Goal: Task Accomplishment & Management: Manage account settings

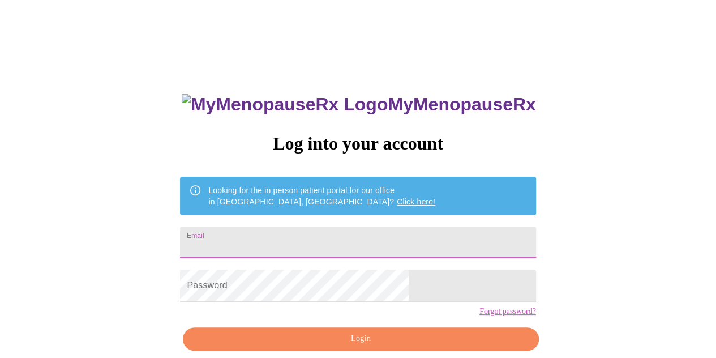
click at [351, 236] on input "Email" at bounding box center [357, 242] width 355 height 32
type input "helenamanda@gmail.com"
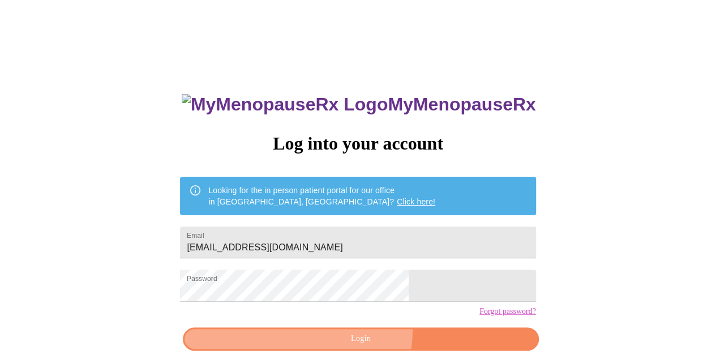
click at [353, 349] on button "Login" at bounding box center [360, 338] width 355 height 23
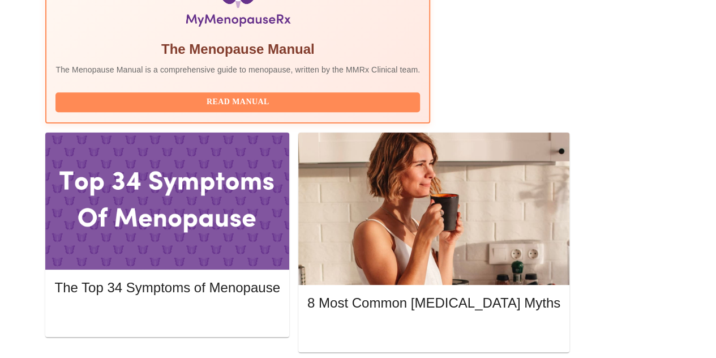
scroll to position [435, 0]
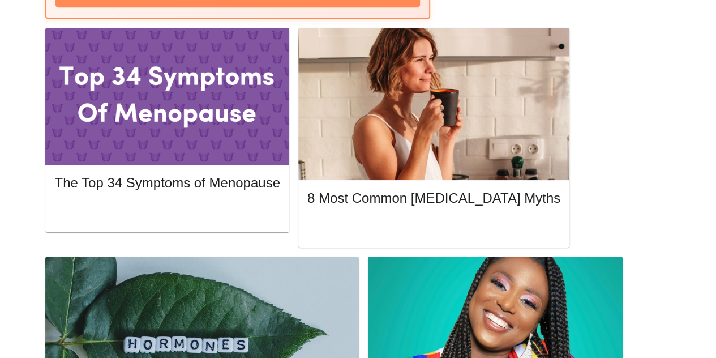
scroll to position [539, 0]
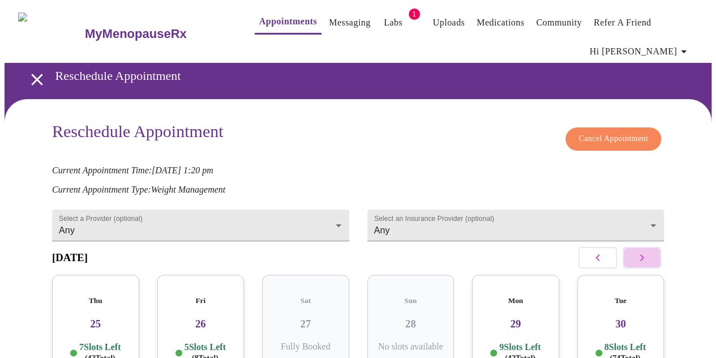
click at [644, 256] on icon "button" at bounding box center [642, 258] width 14 height 14
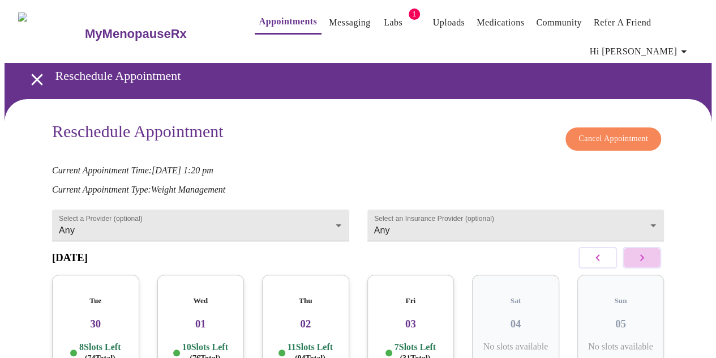
click at [644, 256] on icon "button" at bounding box center [642, 258] width 14 height 14
click at [294, 213] on body "MyMenopauseRx Appointments Messaging Labs 1 Uploads Medications Community Refer…" at bounding box center [358, 246] width 707 height 483
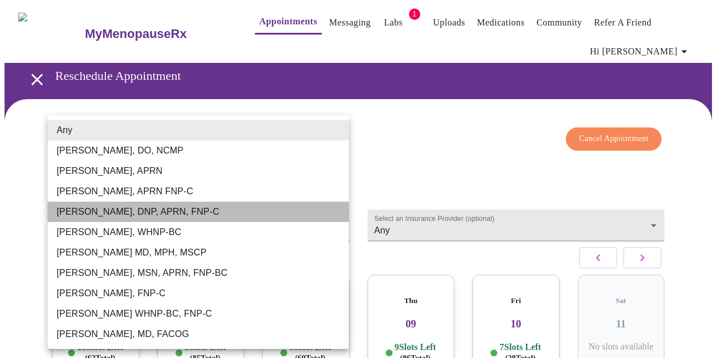
click at [202, 210] on li "[PERSON_NAME], DNP, APRN, FNP-C" at bounding box center [198, 212] width 301 height 20
type input "[PERSON_NAME], DNP, APRN, FNP-C"
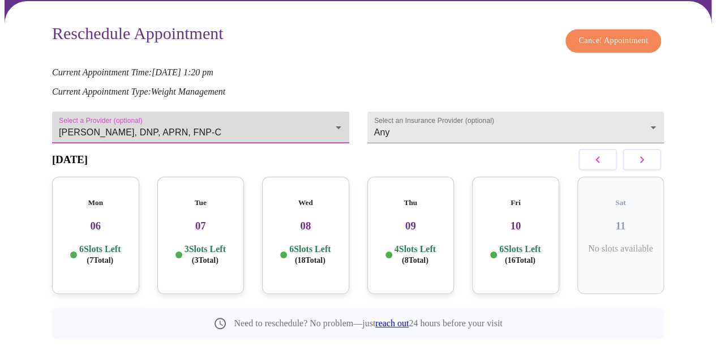
scroll to position [98, 0]
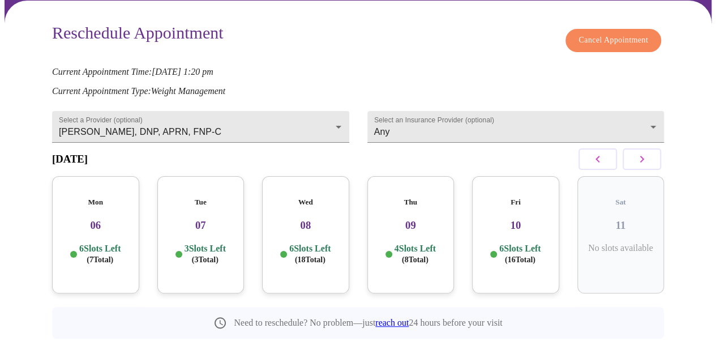
click at [300, 221] on h3 "08" at bounding box center [305, 225] width 69 height 12
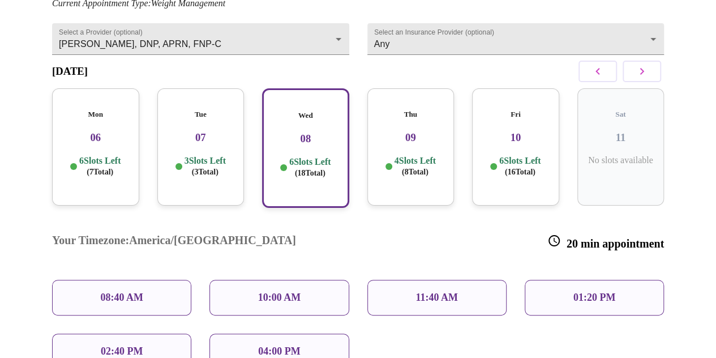
scroll to position [186, 0]
click at [409, 156] on p "4 Slots Left ( 8 Total)" at bounding box center [415, 167] width 41 height 22
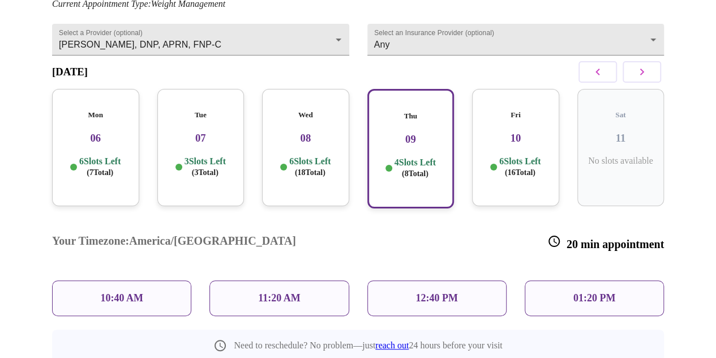
click at [109, 292] on p "10:40 AM" at bounding box center [121, 298] width 43 height 12
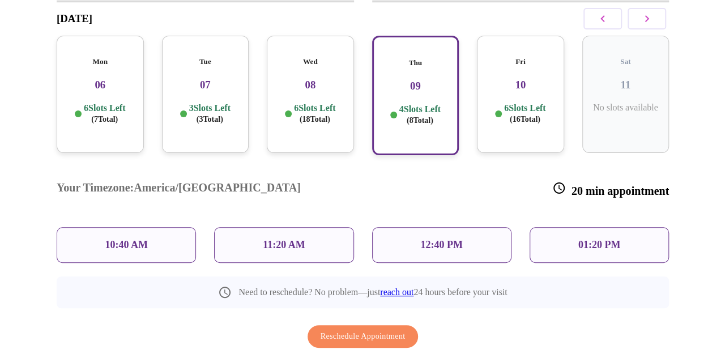
scroll to position [241, 0]
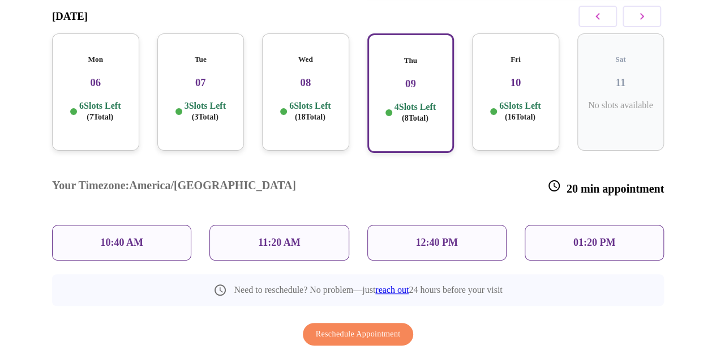
click at [352, 327] on span "Reschedule Appointment" at bounding box center [358, 334] width 85 height 14
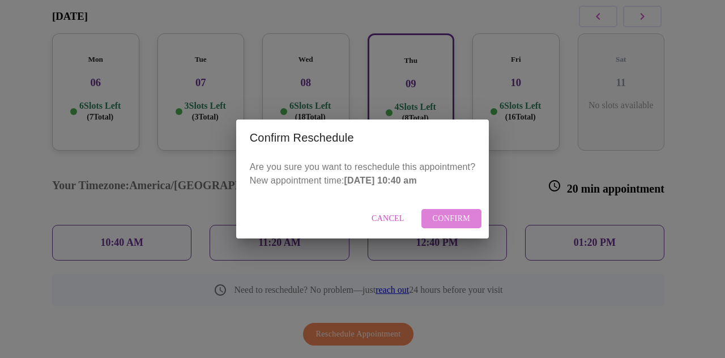
click at [447, 218] on span "Confirm" at bounding box center [451, 219] width 38 height 14
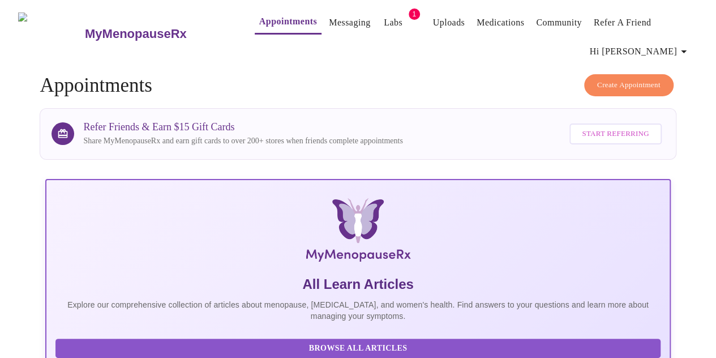
click at [384, 16] on link "Labs" at bounding box center [393, 23] width 19 height 16
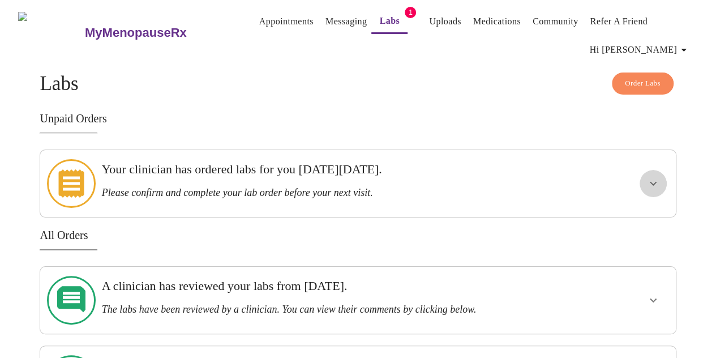
click at [656, 182] on icon "show more" at bounding box center [653, 184] width 7 height 4
